Goal: Check status

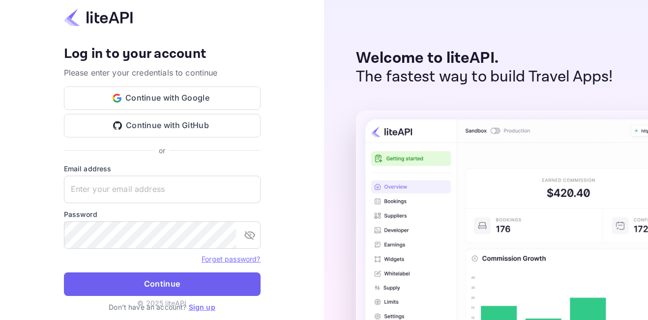
type input "adminpassword_support@yandex-team.ru"
click at [148, 273] on button "Continue" at bounding box center [162, 285] width 197 height 24
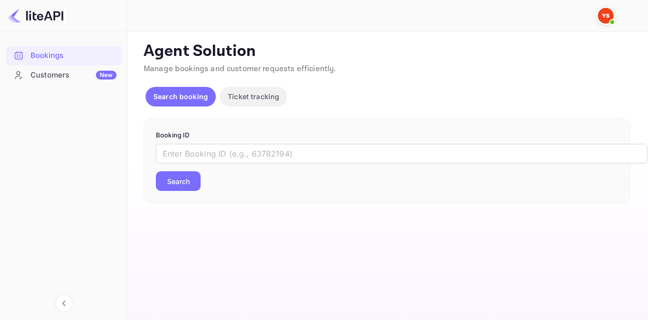
click at [220, 168] on div "​ Search" at bounding box center [387, 167] width 462 height 47
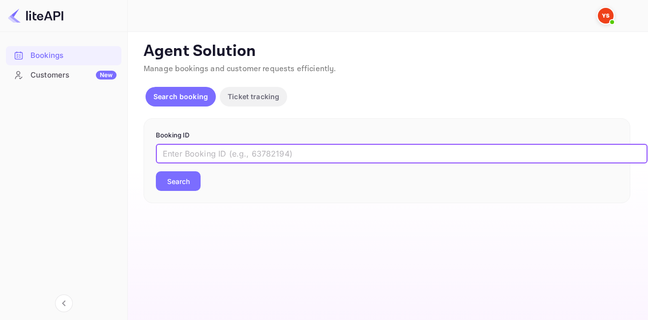
click at [226, 157] on input "text" at bounding box center [401, 154] width 491 height 20
paste input "8474087"
type input "8474087"
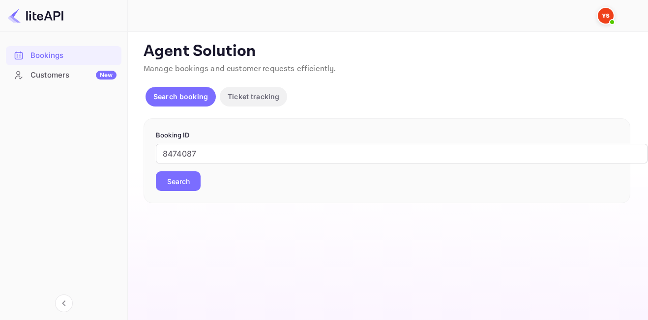
click at [183, 180] on button "Search" at bounding box center [178, 182] width 45 height 20
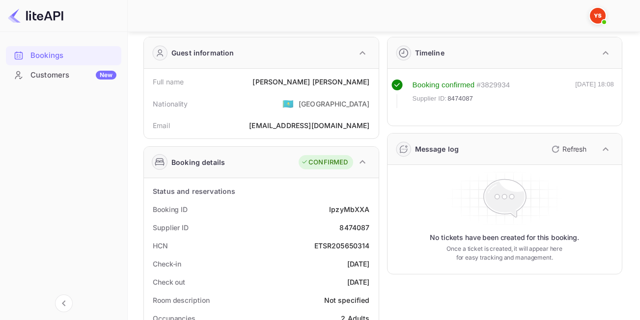
scroll to position [49, 0]
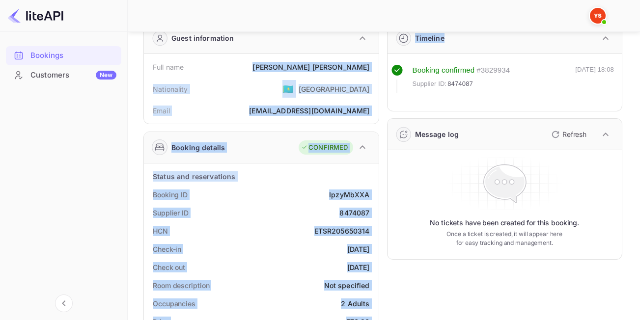
drag, startPoint x: 294, startPoint y: 66, endPoint x: 379, endPoint y: 67, distance: 85.0
click at [330, 66] on div "[PERSON_NAME]" at bounding box center [311, 67] width 117 height 10
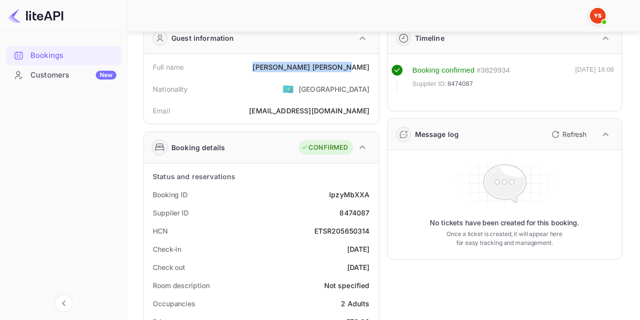
drag, startPoint x: 317, startPoint y: 67, endPoint x: 369, endPoint y: 68, distance: 52.1
click at [369, 68] on div "Full name [PERSON_NAME]" at bounding box center [261, 67] width 227 height 18
copy div "[PERSON_NAME]"
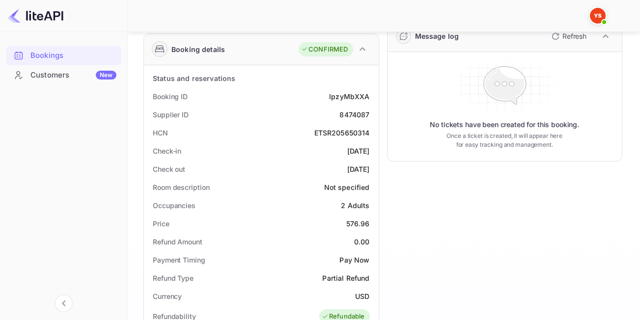
scroll to position [246, 0]
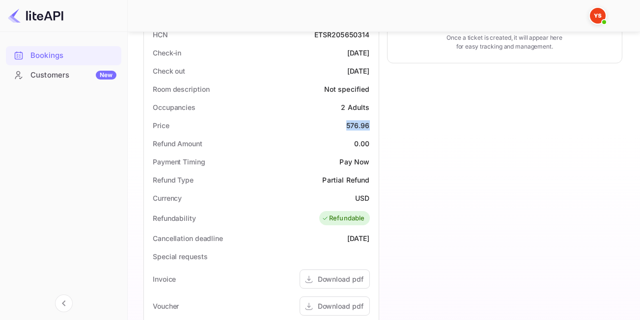
drag, startPoint x: 343, startPoint y: 126, endPoint x: 373, endPoint y: 126, distance: 30.0
click at [373, 126] on div "Price 576.96" at bounding box center [261, 125] width 227 height 18
copy div "576.96"
